Goal: Information Seeking & Learning: Learn about a topic

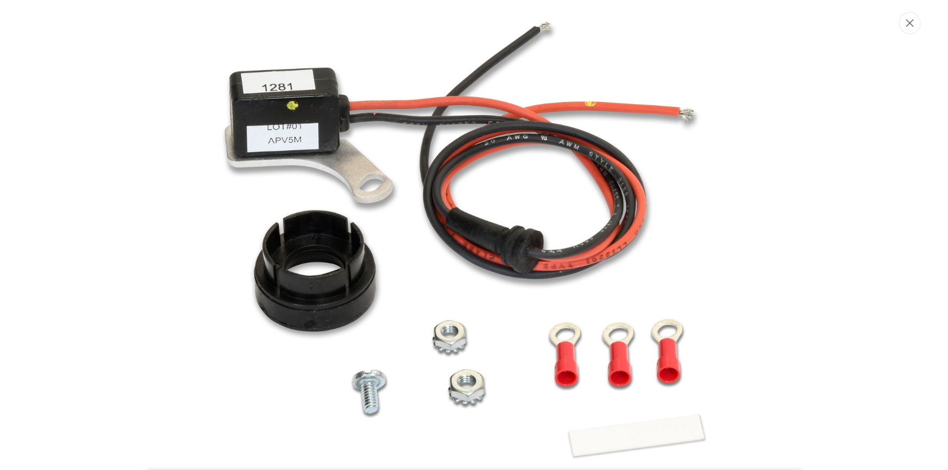
click at [911, 24] on icon "Close" at bounding box center [910, 23] width 8 height 8
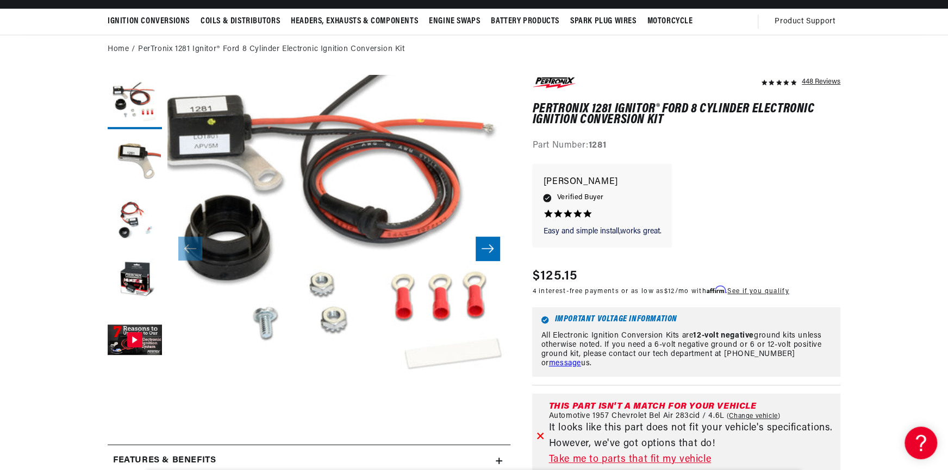
scroll to position [24, 0]
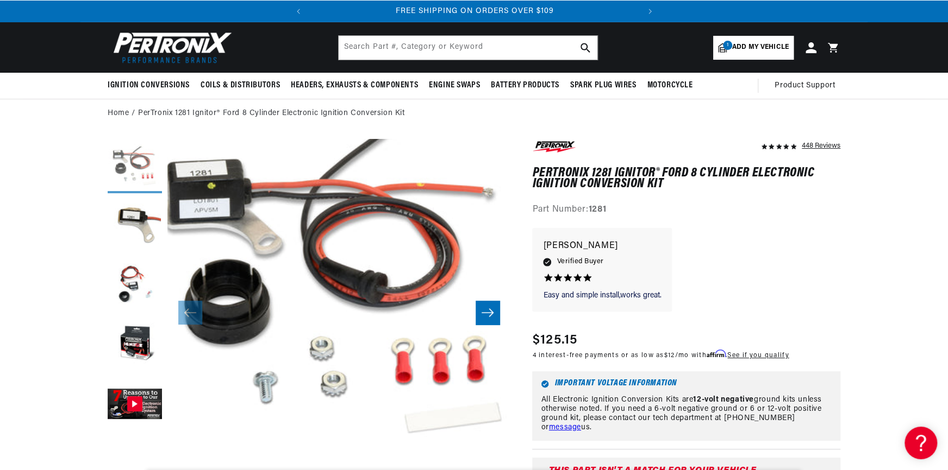
click at [134, 161] on button "Load image 1 in gallery view" at bounding box center [135, 166] width 54 height 54
click at [135, 283] on button "Load image 3 in gallery view" at bounding box center [135, 286] width 54 height 54
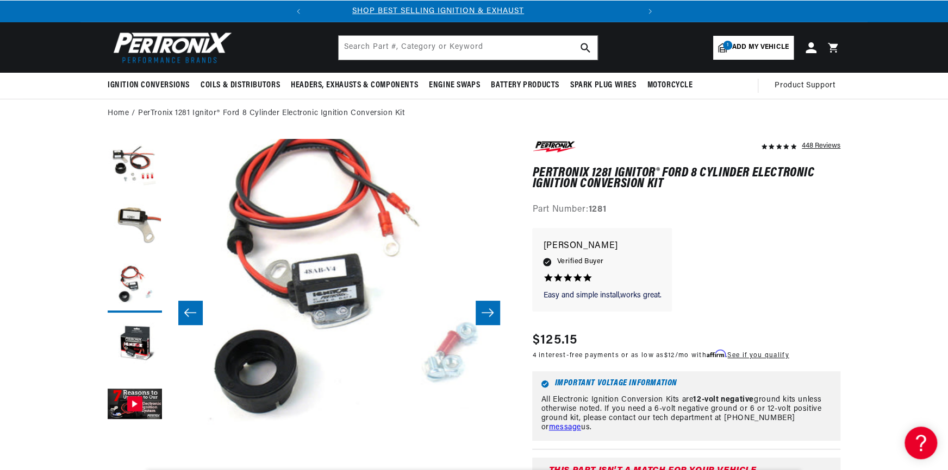
scroll to position [0, 0]
click at [135, 342] on button "Load image 4 in gallery view" at bounding box center [135, 345] width 54 height 54
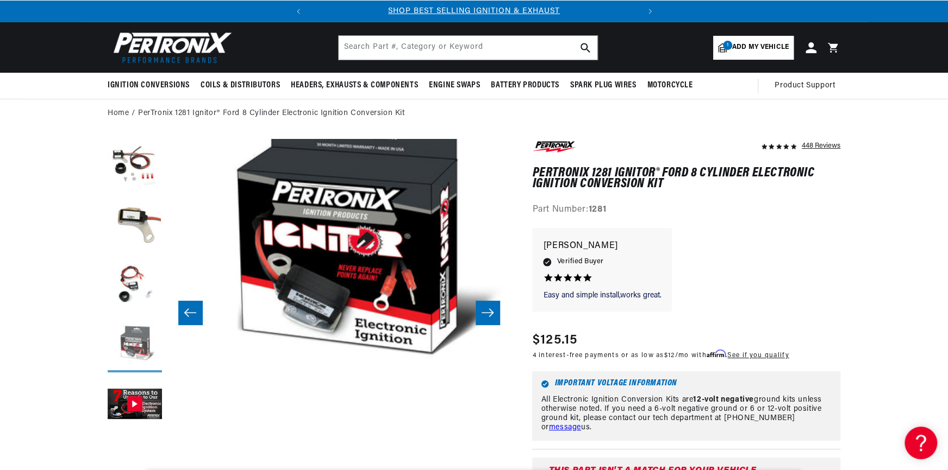
scroll to position [34, 1029]
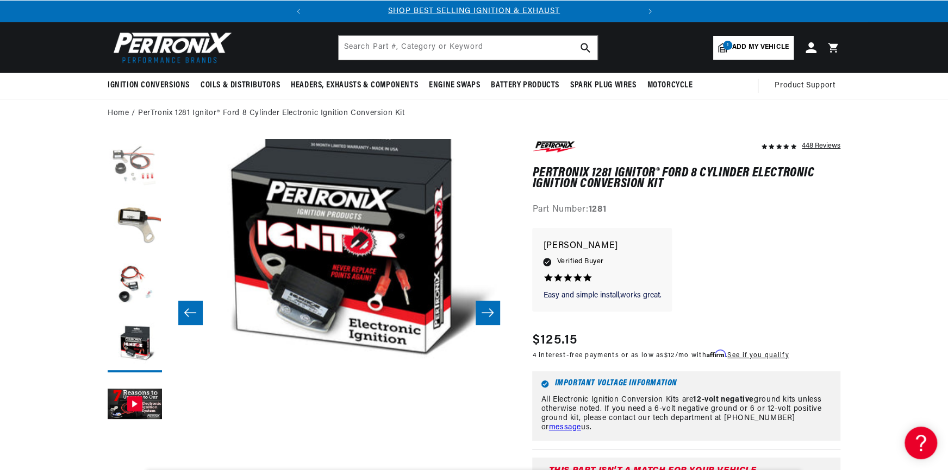
click at [137, 174] on button "Load image 1 in gallery view" at bounding box center [135, 166] width 54 height 54
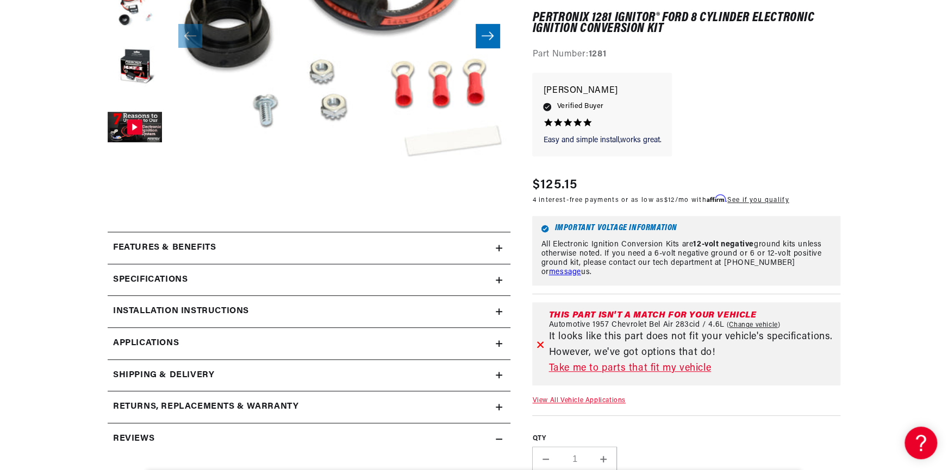
scroll to position [395, 0]
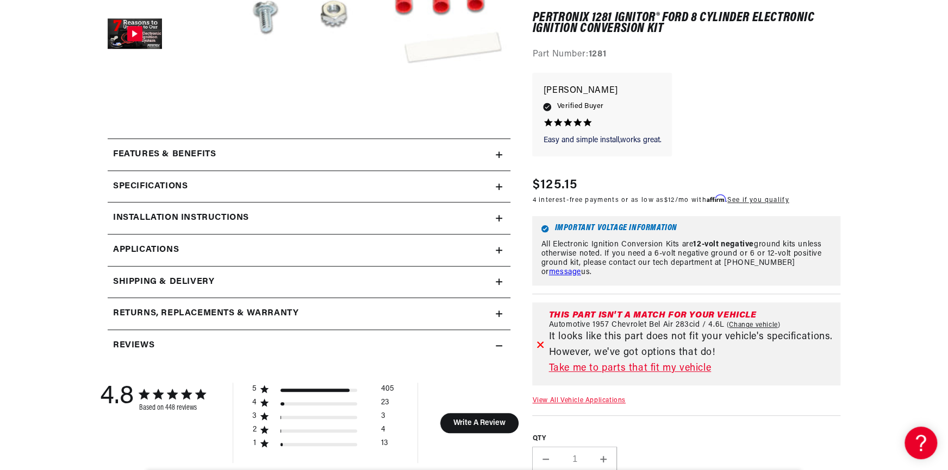
click at [380, 154] on div "Features & Benefits" at bounding box center [302, 155] width 388 height 14
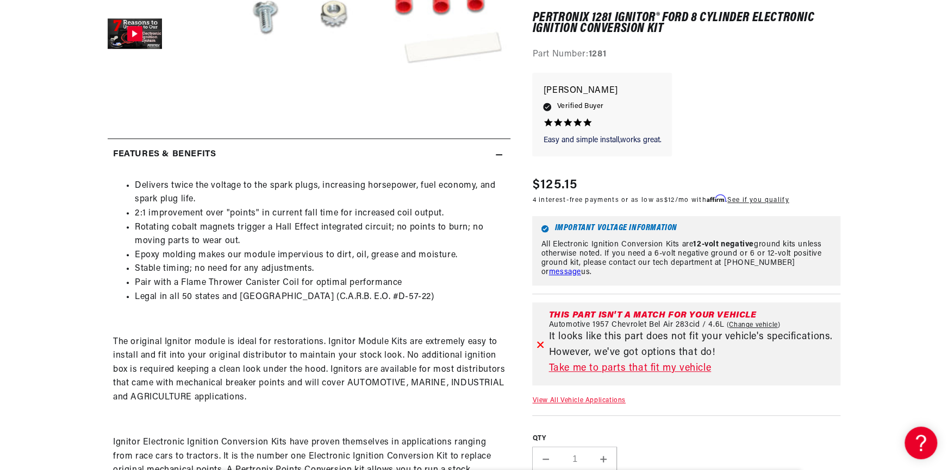
scroll to position [0, 22]
click at [380, 154] on div "Features & Benefits" at bounding box center [302, 155] width 388 height 14
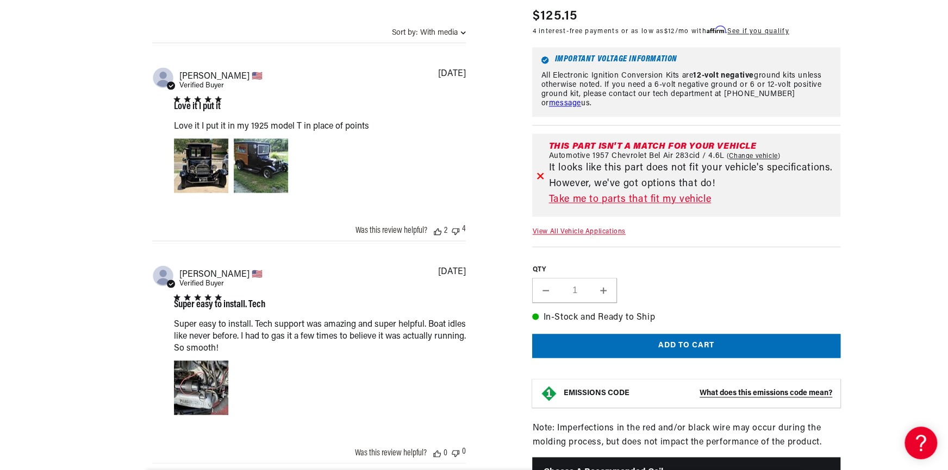
scroll to position [0, 329]
